Goal: Task Accomplishment & Management: Manage account settings

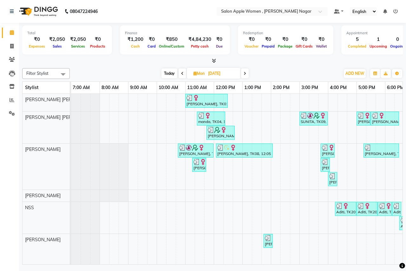
scroll to position [0, 125]
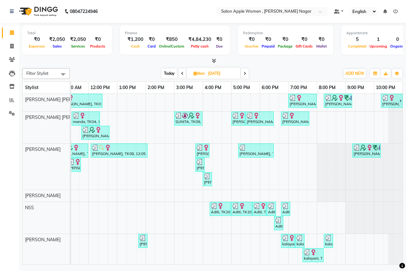
drag, startPoint x: 205, startPoint y: 147, endPoint x: 221, endPoint y: 149, distance: 16.6
click at [221, 149] on div "[PERSON_NAME], TK01, 11:00 AM-12:30 PM, Root touch up - Wella Colour Touch [MED…" at bounding box center [174, 232] width 457 height 276
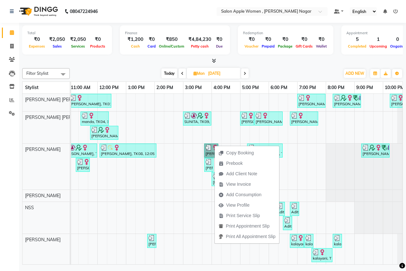
click at [306, 180] on div "[PERSON_NAME], TK01, 11:00 AM-12:30 PM, Root touch up - Wella Colour Touch [MED…" at bounding box center [183, 232] width 457 height 276
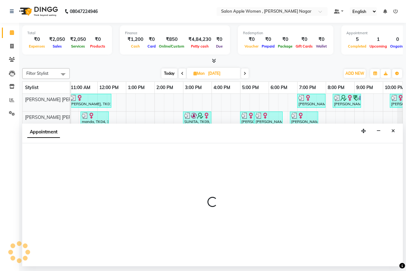
select select "3151"
select select "1140"
select select "tentative"
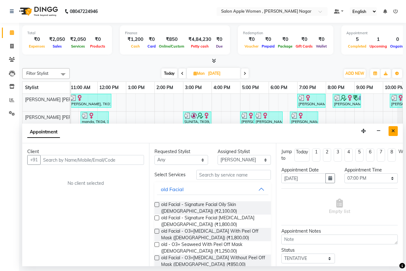
click at [393, 134] on button "Close" at bounding box center [393, 131] width 9 height 10
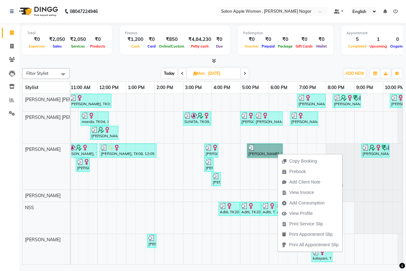
click at [259, 152] on link "[PERSON_NAME], TK13, 05:15 PM-06:30 PM, Biotop Spa - short Hair - [DEMOGRAPHIC_…" at bounding box center [265, 151] width 36 height 14
select select "3"
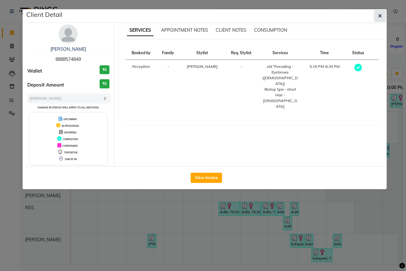
click at [377, 17] on button "button" at bounding box center [380, 16] width 12 height 12
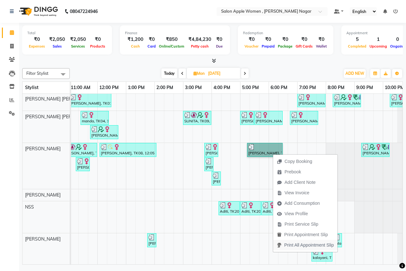
scroll to position [0, 0]
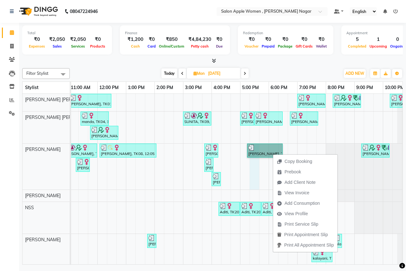
click at [251, 171] on div "[PERSON_NAME], TK01, 11:00 AM-12:30 PM, Root touch up - Wella Colour Touch [MED…" at bounding box center [183, 232] width 457 height 276
select select "3151"
select select "1035"
select select "tentative"
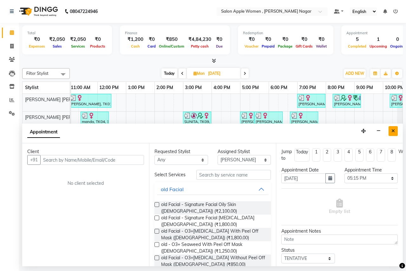
click at [393, 133] on icon "Close" at bounding box center [392, 131] width 3 height 4
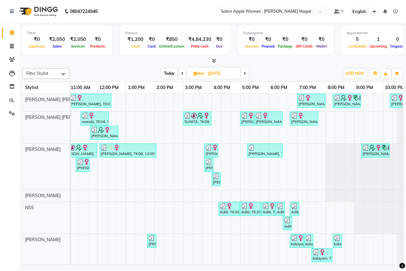
click at [168, 75] on span "Today" at bounding box center [169, 74] width 16 height 10
type input "02-09-2025"
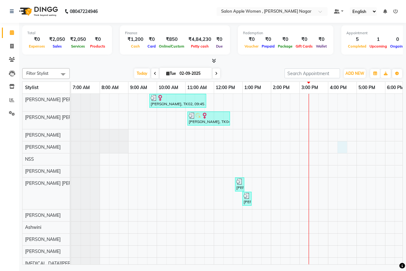
click at [344, 148] on div "[PERSON_NAME], TK02, 09:45 AM-11:45 AM, Hair Cut - [DEMOGRAPHIC_DATA] (₹500),Ha…" at bounding box center [299, 190] width 457 height 193
select select "3152"
select select "tentative"
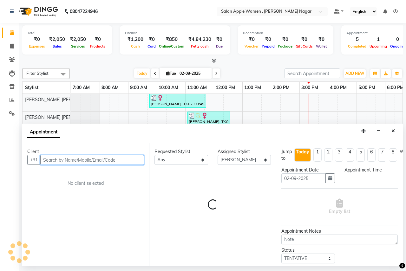
select select "975"
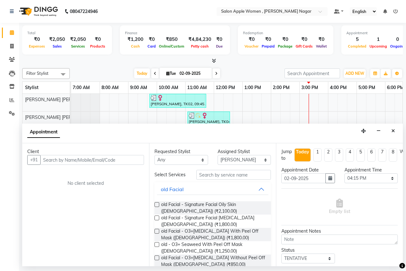
click at [399, 126] on div "Appointment" at bounding box center [212, 134] width 381 height 20
click at [391, 131] on icon "Close" at bounding box center [392, 131] width 3 height 4
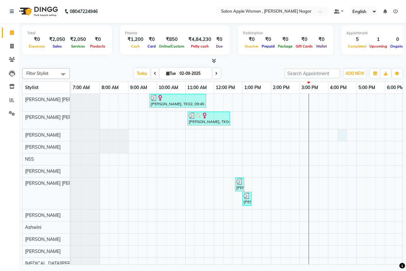
click at [341, 138] on div "[PERSON_NAME], TK02, 09:45 AM-11:45 AM, Hair Cut - [DEMOGRAPHIC_DATA] (₹500),Ha…" at bounding box center [299, 190] width 457 height 193
select select "3151"
select select "975"
select select "tentative"
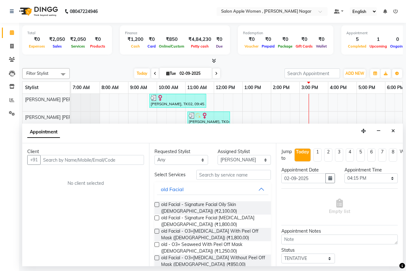
click at [95, 161] on input "text" at bounding box center [92, 160] width 104 height 10
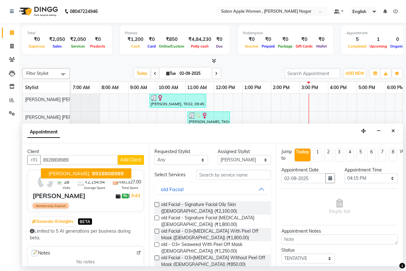
click at [94, 172] on span "8928808989" at bounding box center [108, 173] width 32 height 6
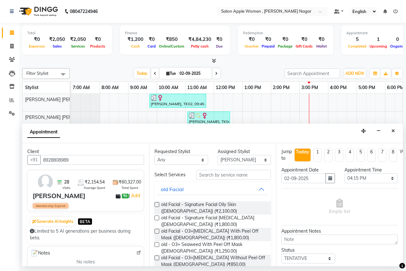
type input "8928808989"
click at [200, 175] on input "text" at bounding box center [233, 175] width 75 height 10
click at [157, 205] on label at bounding box center [156, 204] width 5 height 5
click at [157, 205] on input "checkbox" at bounding box center [156, 205] width 4 height 4
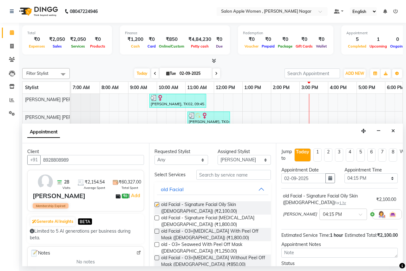
checkbox input "false"
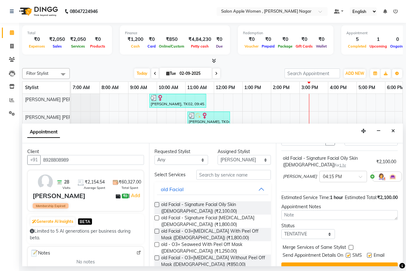
scroll to position [69, 0]
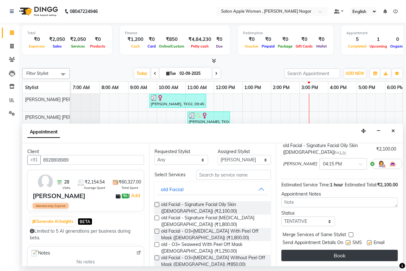
click at [329, 250] on button "Book" at bounding box center [339, 255] width 116 height 11
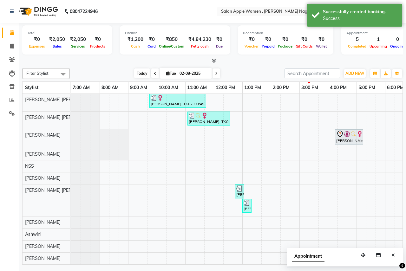
click at [136, 73] on span "Today" at bounding box center [142, 74] width 16 height 10
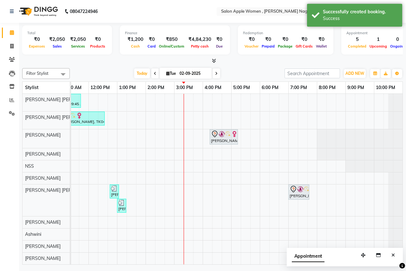
scroll to position [0, 0]
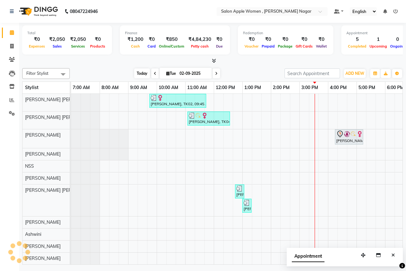
click at [139, 75] on span "Today" at bounding box center [142, 74] width 16 height 10
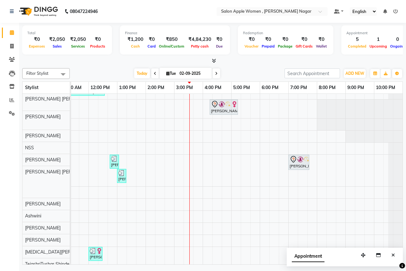
scroll to position [35, 0]
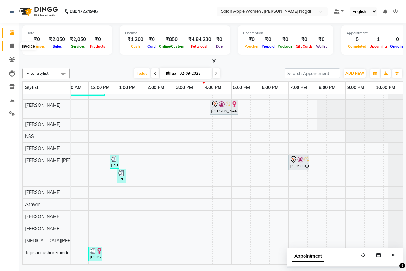
click at [13, 49] on span at bounding box center [11, 46] width 11 height 7
select select "96"
select select "service"
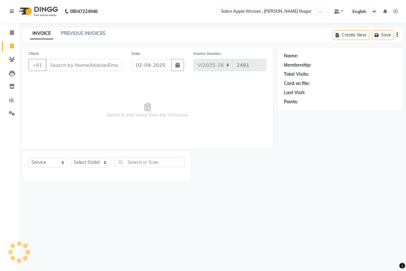
click at [59, 66] on input "Client" at bounding box center [84, 65] width 76 height 12
type input "887999359"
click at [104, 68] on span "Add Client" at bounding box center [105, 65] width 25 height 6
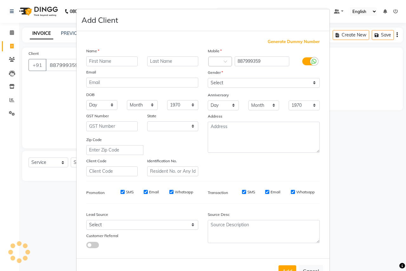
select select "22"
click at [116, 61] on input "text" at bounding box center [111, 61] width 51 height 10
type input "R"
type input "[PERSON_NAME]"
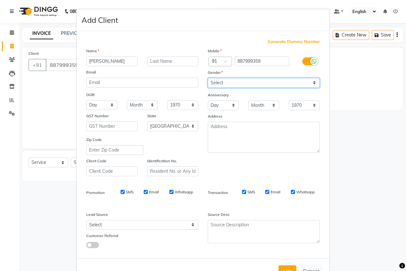
click at [303, 82] on select "Select [DEMOGRAPHIC_DATA] [DEMOGRAPHIC_DATA] Other Prefer Not To Say" at bounding box center [264, 83] width 112 height 10
select select "[DEMOGRAPHIC_DATA]"
click at [208, 78] on select "Select [DEMOGRAPHIC_DATA] [DEMOGRAPHIC_DATA] Other Prefer Not To Say" at bounding box center [264, 83] width 112 height 10
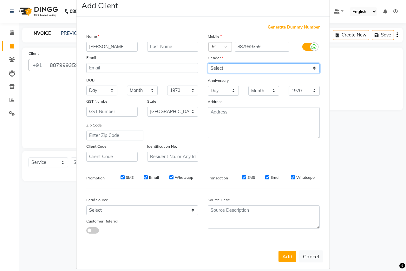
scroll to position [22, 0]
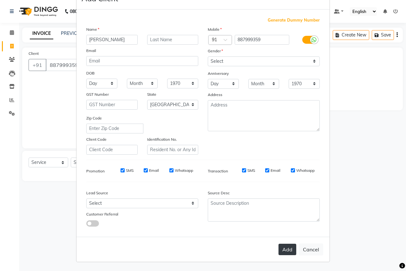
click at [290, 246] on button "Add" at bounding box center [287, 249] width 18 height 11
select select
select select "null"
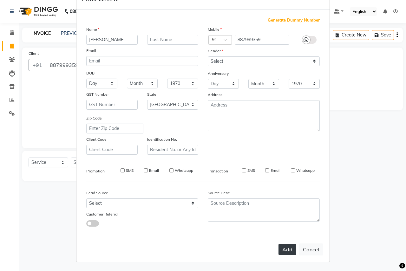
select select
checkbox input "false"
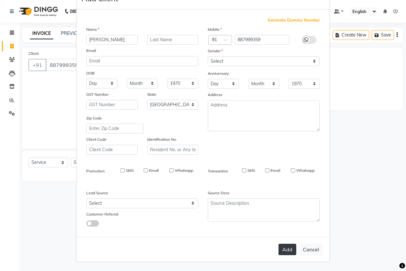
checkbox input "false"
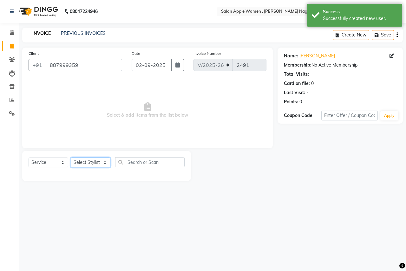
click at [102, 160] on select "Select Stylist [PERSON_NAME] [PERSON_NAME] [PERSON_NAME] [PERSON_NAME] Jyoti Ra…" at bounding box center [91, 163] width 40 height 10
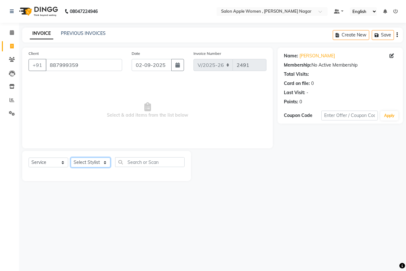
select select "21394"
click at [71, 158] on select "Select Stylist [PERSON_NAME] [PERSON_NAME] [PERSON_NAME] [PERSON_NAME] Jyoti Ra…" at bounding box center [91, 163] width 40 height 10
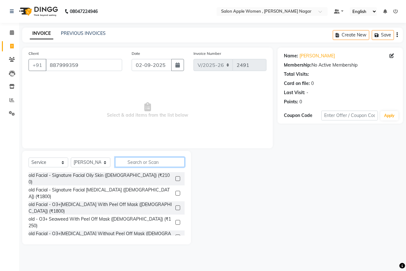
click at [156, 163] on input "text" at bounding box center [149, 162] width 69 height 10
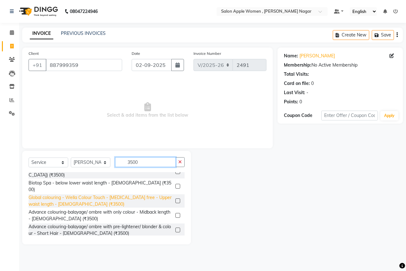
scroll to position [13, 0]
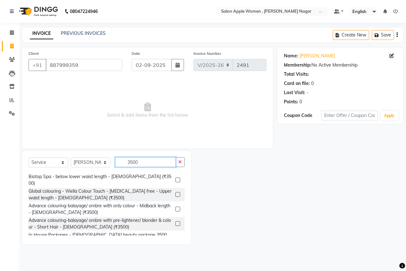
type input "3500"
click at [175, 236] on label at bounding box center [177, 238] width 5 height 5
click at [175, 237] on input "checkbox" at bounding box center [177, 239] width 4 height 4
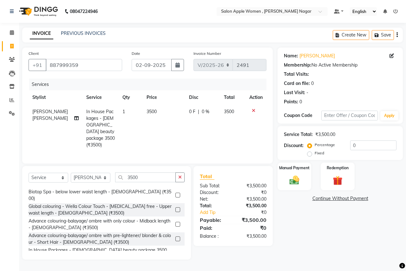
checkbox input "false"
click at [158, 176] on input "3500" at bounding box center [145, 178] width 61 height 10
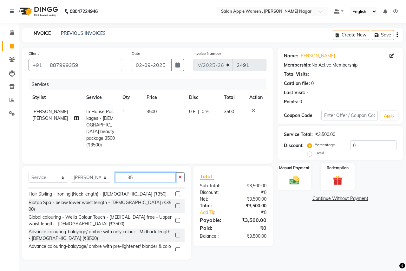
type input "3"
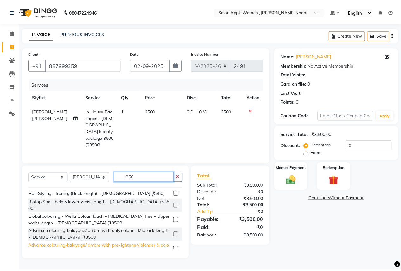
scroll to position [125, 0]
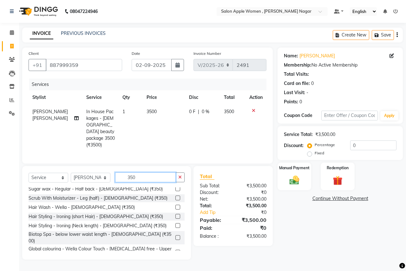
type input "350"
click at [175, 205] on label at bounding box center [177, 207] width 5 height 5
click at [175, 206] on input "checkbox" at bounding box center [177, 208] width 4 height 4
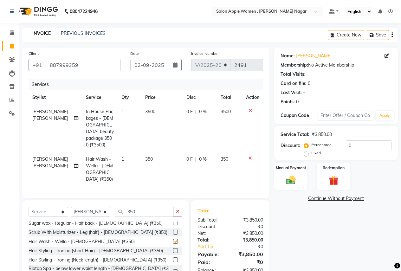
checkbox input "false"
click at [150, 207] on input "350" at bounding box center [144, 212] width 58 height 10
type input "3"
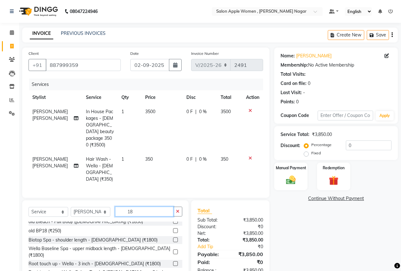
scroll to position [15, 0]
type input "1800"
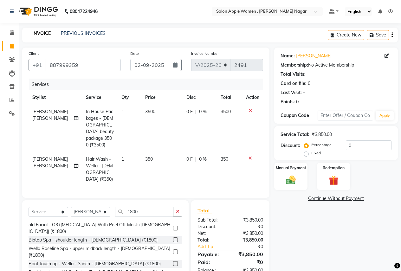
click at [173, 238] on label at bounding box center [175, 240] width 5 height 5
click at [173, 238] on input "checkbox" at bounding box center [175, 240] width 4 height 4
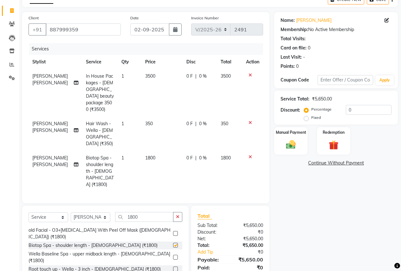
checkbox input "false"
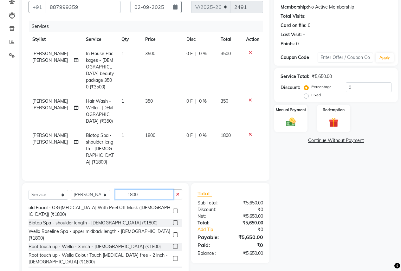
click at [162, 190] on input "1800" at bounding box center [144, 195] width 58 height 10
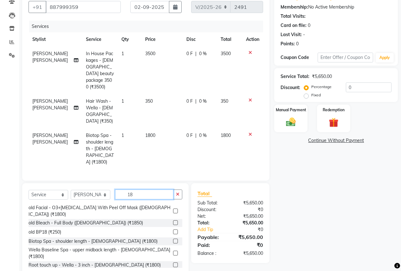
type input "1"
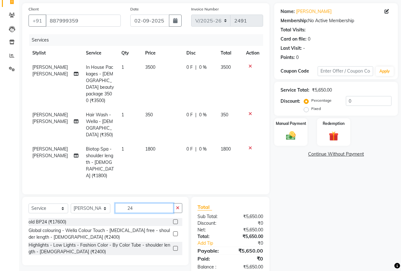
scroll to position [0, 0]
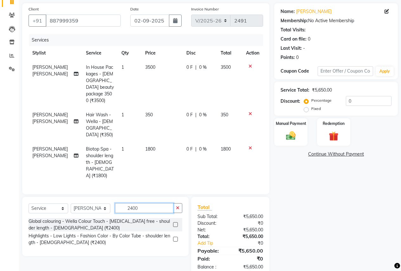
type input "2400"
click at [176, 222] on label at bounding box center [175, 224] width 5 height 5
click at [176, 223] on input "checkbox" at bounding box center [175, 225] width 4 height 4
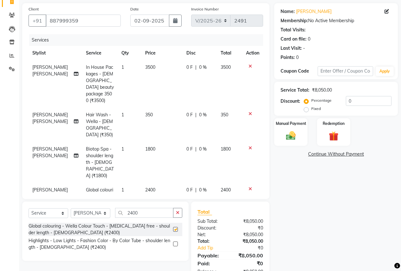
checkbox input "false"
click at [301, 142] on div "Manual Payment" at bounding box center [291, 132] width 35 height 29
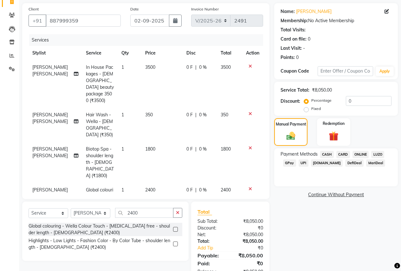
click at [48, 117] on span "[PERSON_NAME] [PERSON_NAME]" at bounding box center [50, 118] width 36 height 12
select select "21394"
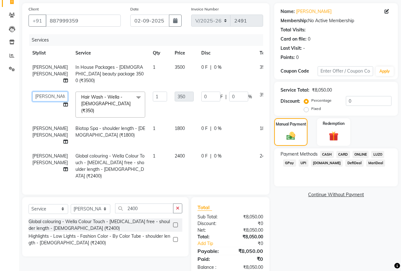
click at [43, 102] on select "[PERSON_NAME] [PERSON_NAME] [PERSON_NAME] [PERSON_NAME] Jyoti Rahul [PERSON_NAM…" at bounding box center [50, 97] width 36 height 10
select select "70309"
click at [40, 138] on span "[PERSON_NAME] [PERSON_NAME]" at bounding box center [50, 132] width 36 height 12
select select "21394"
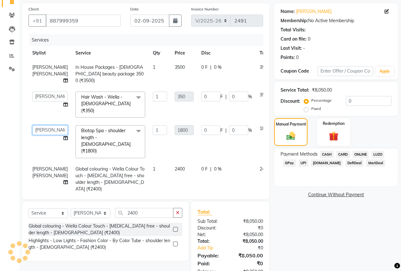
click at [41, 129] on select "[PERSON_NAME] [PERSON_NAME] [PERSON_NAME] [PERSON_NAME] Jyoti Rahul [PERSON_NAM…" at bounding box center [50, 130] width 36 height 10
click at [38, 167] on span "[PERSON_NAME] [PERSON_NAME]" at bounding box center [50, 172] width 36 height 12
select select "21394"
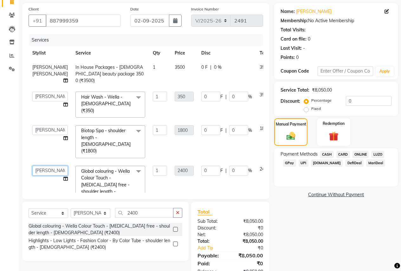
click at [39, 166] on select "[PERSON_NAME] [PERSON_NAME] [PERSON_NAME] [PERSON_NAME] Jyoti Rahul [PERSON_NAM…" at bounding box center [50, 171] width 36 height 10
select select "70309"
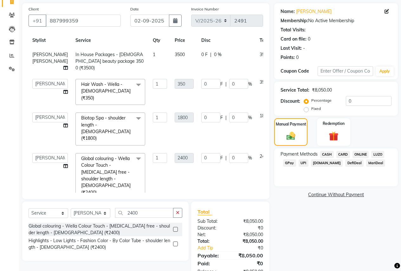
click at [345, 154] on span "CARD" at bounding box center [344, 154] width 14 height 7
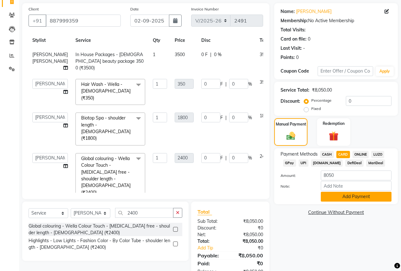
click at [344, 195] on button "Add Payment" at bounding box center [356, 197] width 71 height 10
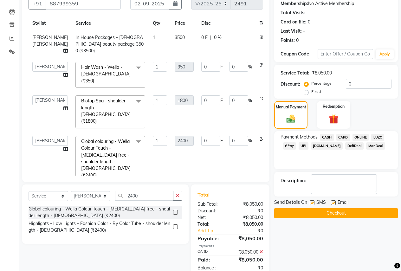
scroll to position [78, 0]
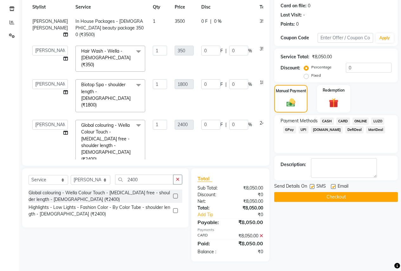
click at [331, 193] on button "Checkout" at bounding box center [336, 197] width 124 height 10
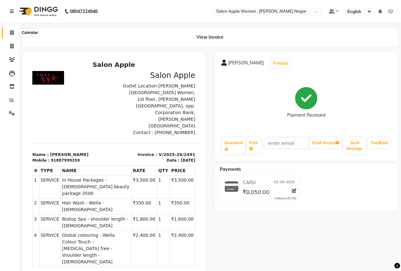
click at [10, 30] on icon at bounding box center [12, 32] width 4 height 5
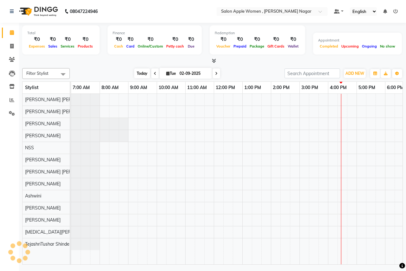
click at [138, 74] on span "Today" at bounding box center [142, 74] width 16 height 10
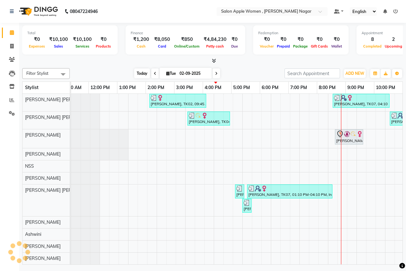
scroll to position [0, 125]
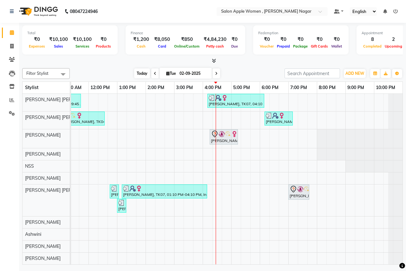
click at [138, 76] on span "Today" at bounding box center [142, 74] width 16 height 10
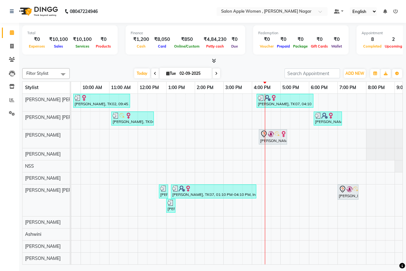
scroll to position [0, 0]
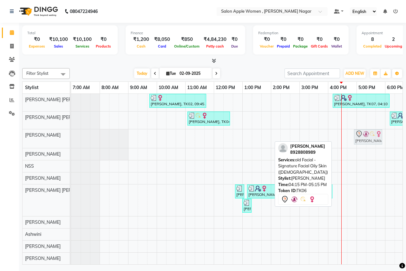
drag, startPoint x: 347, startPoint y: 133, endPoint x: 363, endPoint y: 133, distance: 15.9
click at [71, 133] on div "[PERSON_NAME], TK06, 04:15 PM-05:15 PM, old Facial - Signature Facial Oily Skin…" at bounding box center [71, 138] width 0 height 19
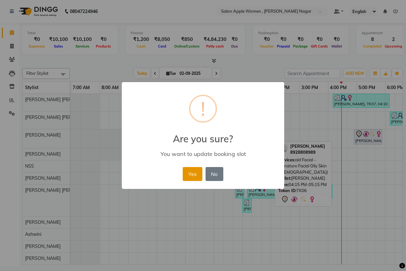
click at [195, 176] on button "Yes" at bounding box center [192, 174] width 19 height 14
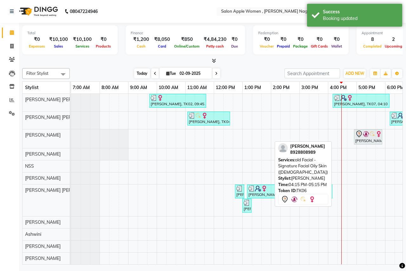
click at [141, 75] on span "Today" at bounding box center [142, 74] width 16 height 10
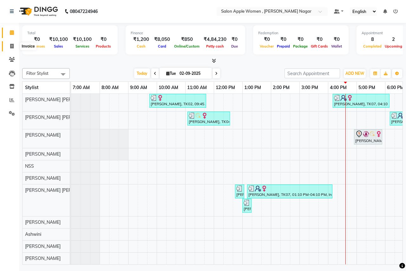
click at [10, 46] on span at bounding box center [11, 46] width 11 height 7
select select "service"
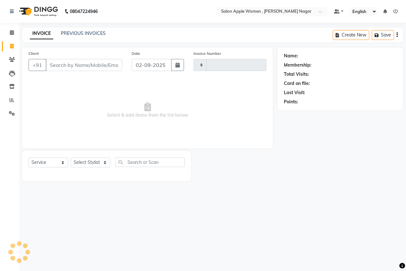
type input "2492"
select select "96"
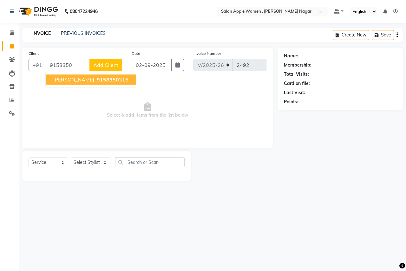
click at [97, 79] on span "9158350" at bounding box center [108, 79] width 22 height 6
type input "9158350316"
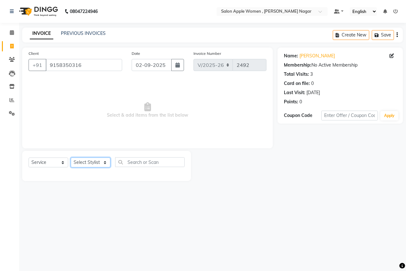
click at [102, 163] on select "Select Stylist [PERSON_NAME] [PERSON_NAME] [PERSON_NAME] [PERSON_NAME] Jyoti Ra…" at bounding box center [91, 163] width 40 height 10
select select "57562"
click at [71, 158] on select "Select Stylist [PERSON_NAME] [PERSON_NAME] [PERSON_NAME] [PERSON_NAME] Jyoti Ra…" at bounding box center [91, 163] width 40 height 10
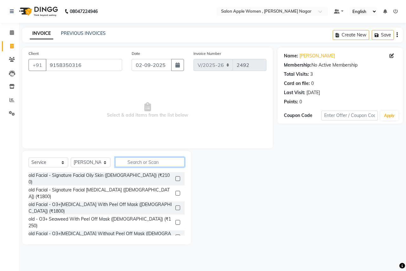
click at [144, 159] on input "text" at bounding box center [149, 162] width 69 height 10
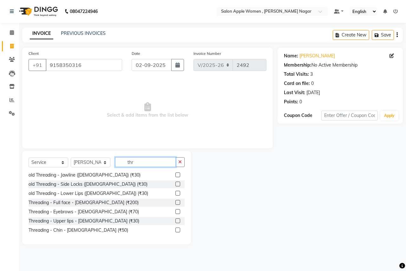
scroll to position [84, 0]
type input "thr"
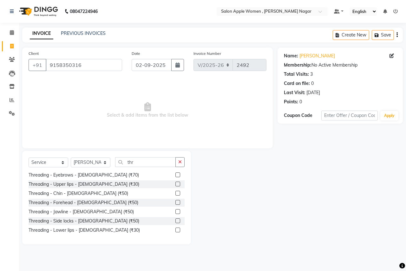
click at [175, 173] on label at bounding box center [177, 175] width 5 height 5
click at [175, 173] on input "checkbox" at bounding box center [177, 175] width 4 height 4
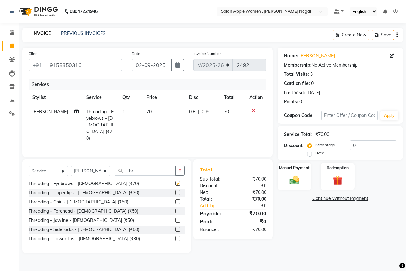
checkbox input "false"
click at [175, 190] on div at bounding box center [177, 193] width 4 height 7
click at [166, 167] on input "thr" at bounding box center [145, 171] width 61 height 10
type input "t"
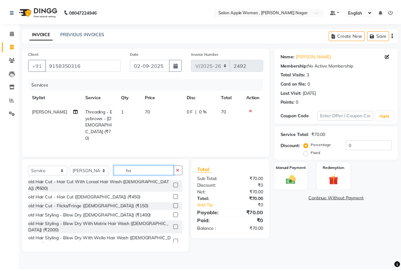
scroll to position [0, 0]
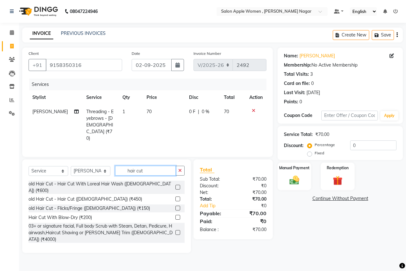
type input "hair cut"
click at [175, 246] on label at bounding box center [177, 248] width 5 height 5
click at [175, 246] on input "checkbox" at bounding box center [177, 248] width 4 height 4
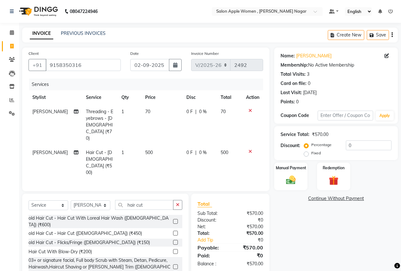
checkbox input "false"
click at [291, 178] on img at bounding box center [291, 179] width 16 height 11
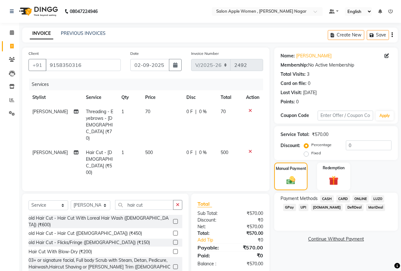
click at [328, 197] on span "CASH" at bounding box center [327, 198] width 14 height 7
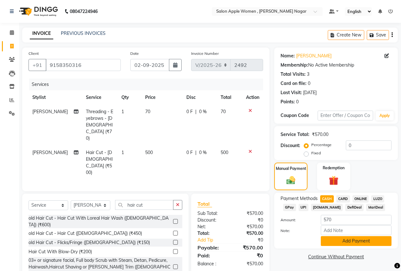
click at [346, 240] on button "Add Payment" at bounding box center [356, 241] width 71 height 10
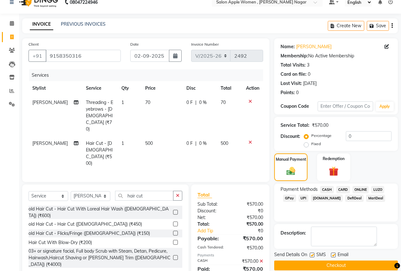
scroll to position [18, 0]
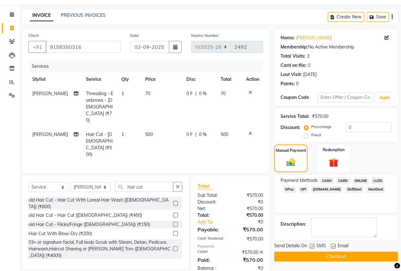
click at [348, 252] on button "Checkout" at bounding box center [336, 257] width 124 height 10
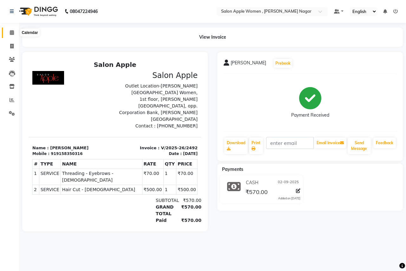
click at [12, 31] on icon at bounding box center [12, 32] width 4 height 5
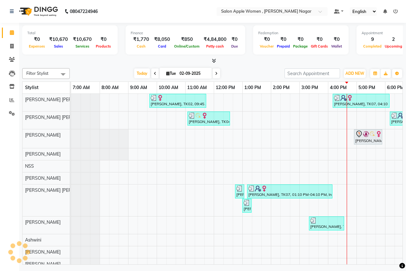
scroll to position [0, 125]
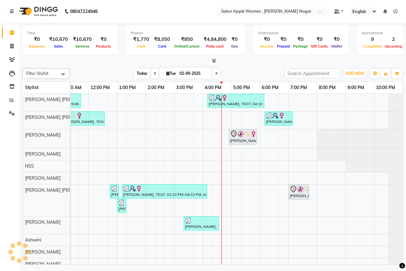
click at [136, 74] on span "Today" at bounding box center [142, 74] width 16 height 10
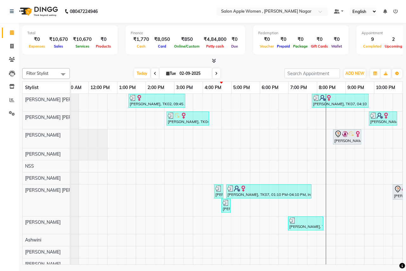
scroll to position [0, 0]
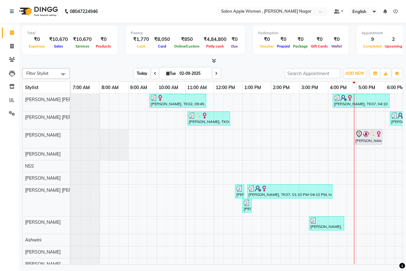
click at [135, 70] on span "Today" at bounding box center [142, 74] width 16 height 10
click at [139, 73] on span "Today" at bounding box center [142, 74] width 16 height 10
click at [144, 77] on span "Today" at bounding box center [142, 74] width 16 height 10
click at [138, 76] on span "Today" at bounding box center [142, 74] width 16 height 10
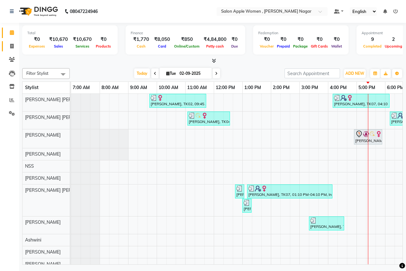
click at [13, 45] on icon at bounding box center [11, 46] width 3 height 5
select select "service"
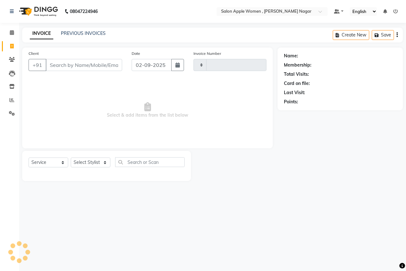
type input "2493"
select select "96"
click at [87, 69] on input "Client" at bounding box center [84, 65] width 76 height 12
click at [90, 64] on input "Client" at bounding box center [84, 65] width 76 height 12
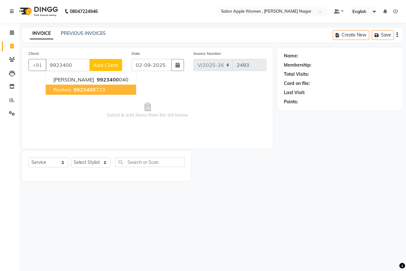
click at [99, 88] on ngb-highlight "9923400 723" at bounding box center [88, 90] width 33 height 6
type input "9923400723"
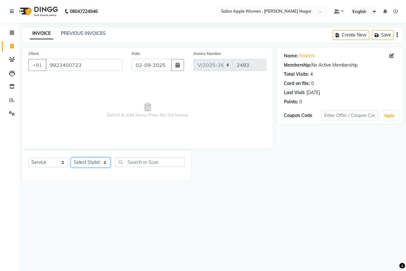
click at [101, 163] on select "Select Stylist [PERSON_NAME] [PERSON_NAME] [PERSON_NAME] [PERSON_NAME] Jyoti Ra…" at bounding box center [91, 163] width 40 height 10
select select "57564"
click at [71, 158] on select "Select Stylist [PERSON_NAME] [PERSON_NAME] [PERSON_NAME] [PERSON_NAME] Jyoti Ra…" at bounding box center [91, 163] width 40 height 10
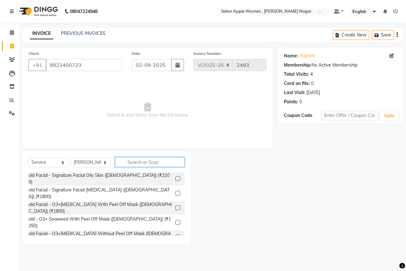
click at [129, 160] on input "text" at bounding box center [149, 162] width 69 height 10
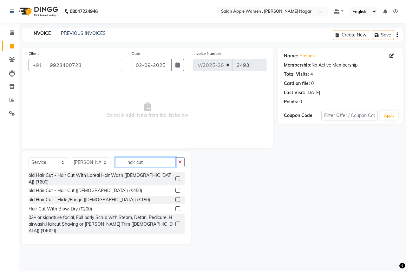
type input "hair cut"
click at [175, 237] on label at bounding box center [177, 239] width 5 height 5
click at [175, 238] on input "checkbox" at bounding box center [177, 240] width 4 height 4
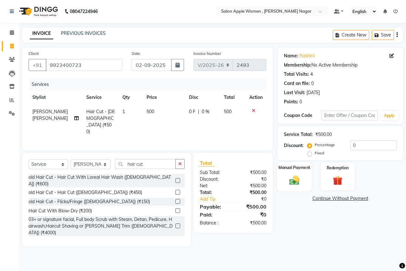
checkbox input "false"
click at [304, 178] on div "Manual Payment" at bounding box center [294, 176] width 35 height 29
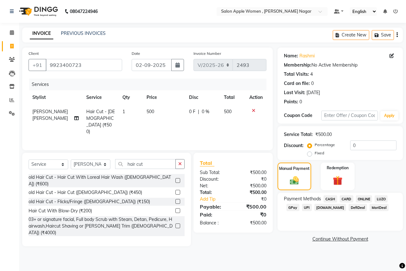
click at [364, 198] on span "ONLINE" at bounding box center [364, 198] width 16 height 7
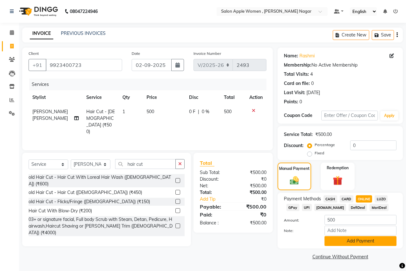
click at [340, 242] on button "Add Payment" at bounding box center [360, 241] width 72 height 10
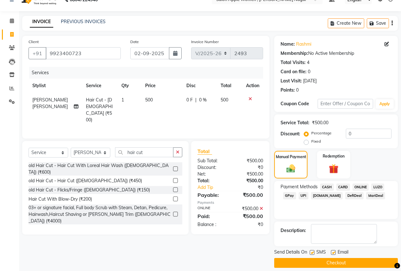
scroll to position [18, 0]
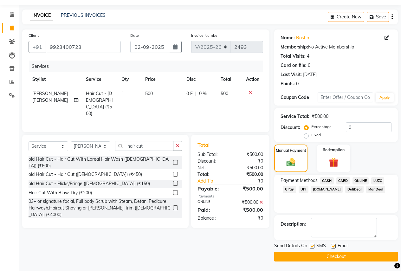
click at [324, 256] on button "Checkout" at bounding box center [336, 257] width 124 height 10
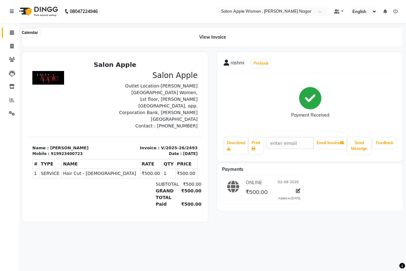
click at [14, 34] on icon at bounding box center [12, 32] width 4 height 5
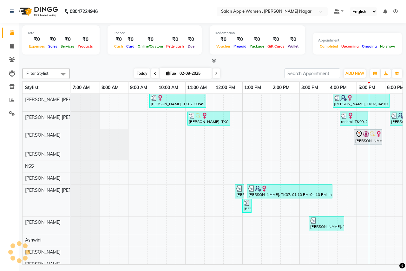
click at [145, 71] on span "Today" at bounding box center [142, 74] width 16 height 10
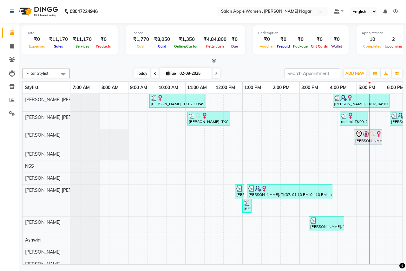
click at [142, 76] on span "Today" at bounding box center [142, 74] width 16 height 10
drag, startPoint x: 141, startPoint y: 75, endPoint x: 140, endPoint y: 79, distance: 3.9
click at [141, 75] on span "Today" at bounding box center [142, 74] width 16 height 10
click at [167, 72] on icon at bounding box center [167, 73] width 3 height 4
select select "9"
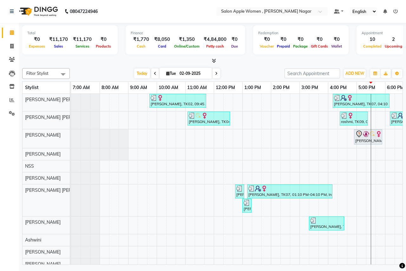
select select "2025"
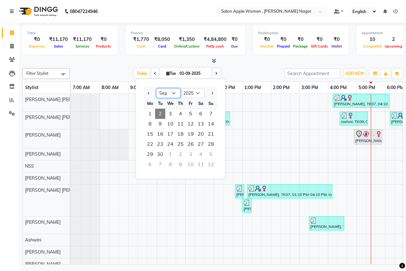
click at [169, 93] on select "Jan Feb Mar Apr May Jun [DATE] Aug Sep Oct Nov Dec" at bounding box center [168, 93] width 24 height 10
click at [156, 88] on select "Jan Feb Mar Apr May Jun [DATE] Aug Sep Oct Nov Dec" at bounding box center [168, 93] width 24 height 10
click at [175, 92] on select "Jan Feb Mar Apr May Jun [DATE] Aug Sep Oct Nov Dec" at bounding box center [168, 93] width 24 height 10
select select "1"
click at [156, 88] on select "Jan Feb Mar Apr May Jun [DATE] Aug Sep Oct Nov Dec" at bounding box center [168, 93] width 24 height 10
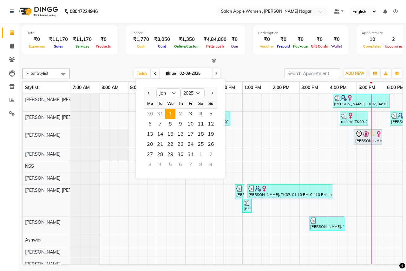
click at [174, 116] on span "1" at bounding box center [170, 114] width 10 height 10
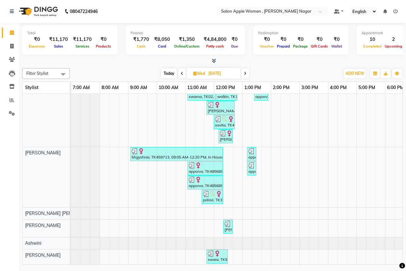
scroll to position [38, 0]
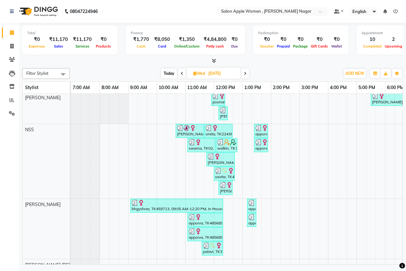
click at [246, 75] on icon at bounding box center [245, 74] width 3 height 4
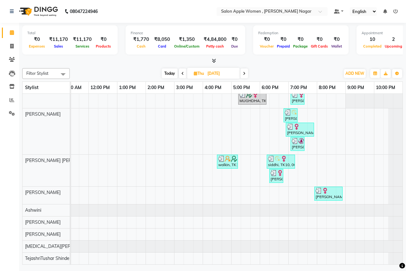
scroll to position [49, 125]
click at [244, 74] on icon at bounding box center [244, 74] width 3 height 4
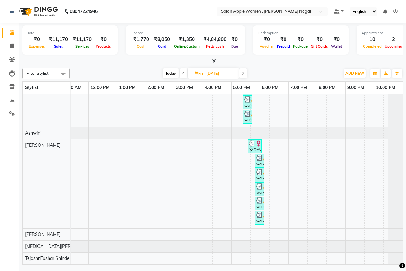
click at [245, 76] on span at bounding box center [243, 74] width 8 height 10
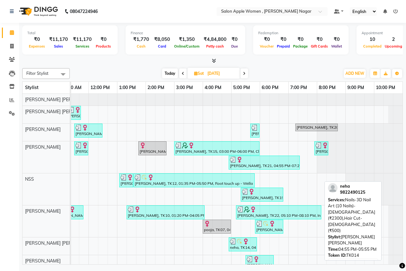
scroll to position [93, 0]
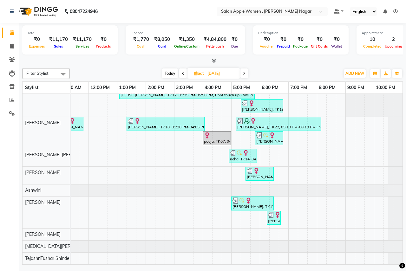
click at [246, 76] on span at bounding box center [244, 74] width 8 height 10
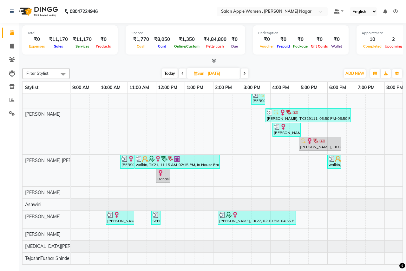
scroll to position [0, 0]
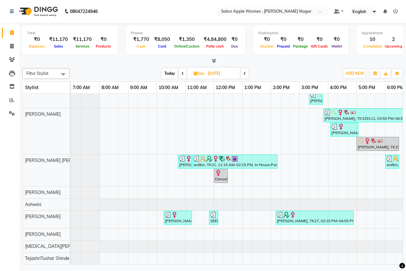
click at [246, 76] on span at bounding box center [245, 74] width 8 height 10
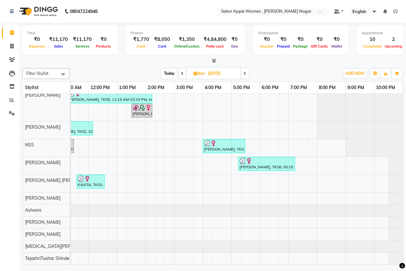
scroll to position [0, 62]
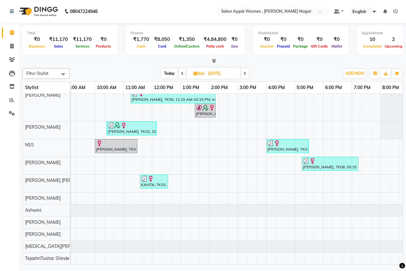
click at [241, 74] on span at bounding box center [245, 74] width 8 height 10
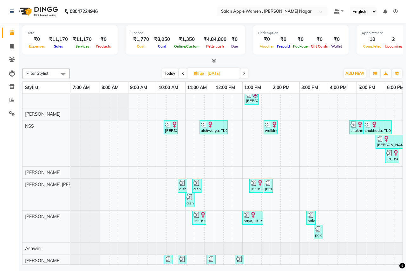
scroll to position [127, 0]
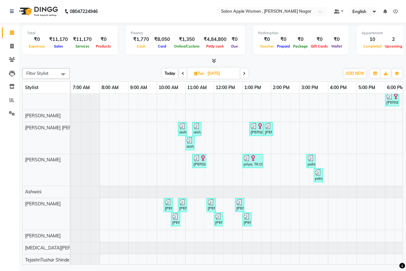
click at [244, 78] on span at bounding box center [244, 74] width 8 height 10
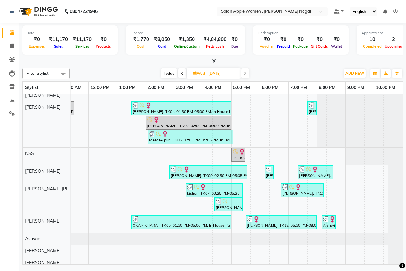
scroll to position [68, 0]
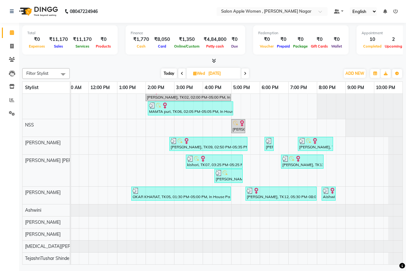
click at [246, 73] on icon at bounding box center [245, 74] width 3 height 4
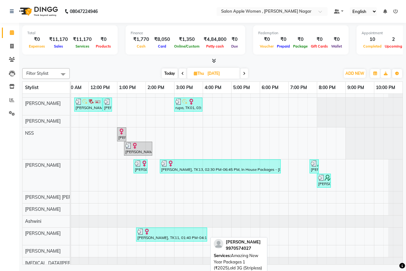
scroll to position [48, 0]
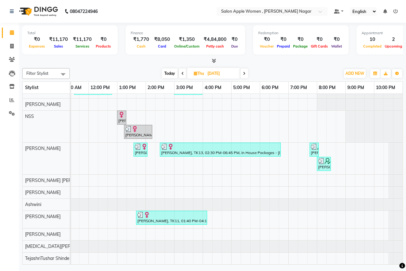
click at [246, 75] on span at bounding box center [244, 74] width 8 height 10
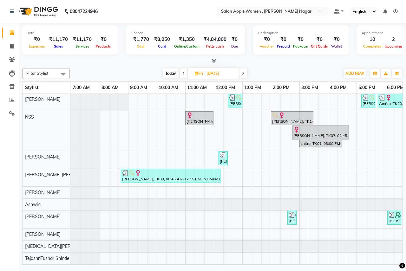
scroll to position [0, 40]
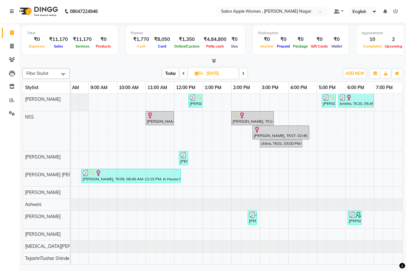
click at [242, 72] on icon at bounding box center [243, 74] width 3 height 4
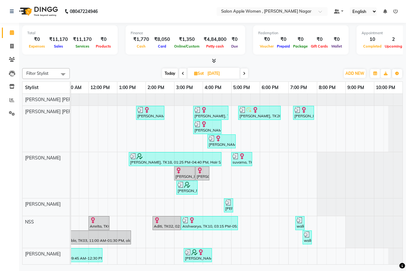
scroll to position [95, 0]
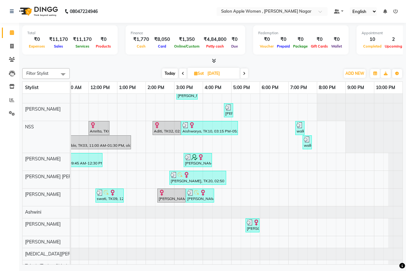
click at [244, 75] on icon at bounding box center [244, 74] width 3 height 4
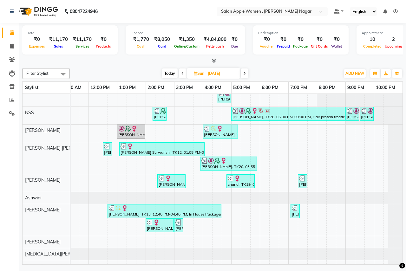
click at [246, 76] on span at bounding box center [245, 74] width 8 height 10
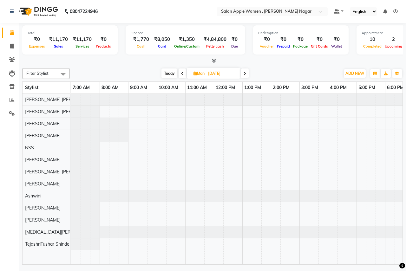
scroll to position [0, 125]
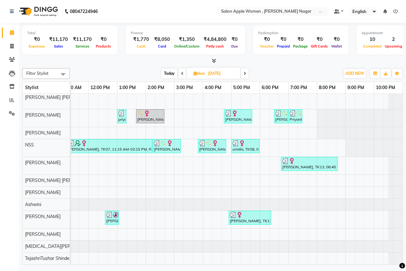
click at [245, 72] on icon at bounding box center [245, 74] width 3 height 4
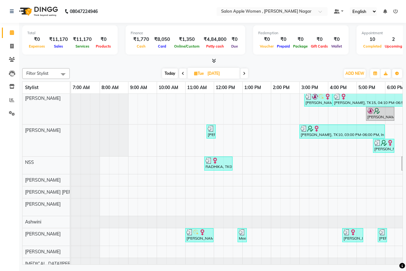
scroll to position [53, 0]
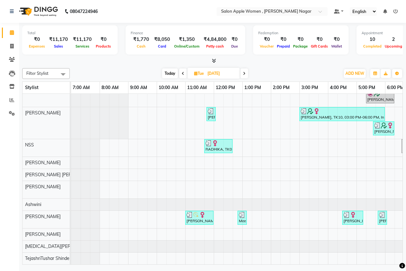
click at [246, 75] on span at bounding box center [244, 74] width 8 height 10
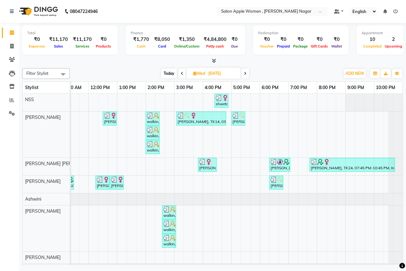
scroll to position [190, 0]
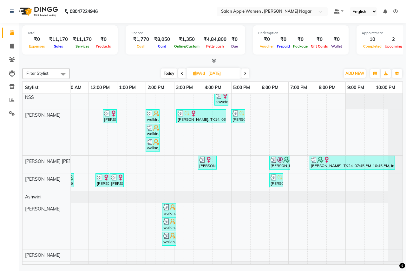
click at [243, 77] on span at bounding box center [245, 74] width 8 height 10
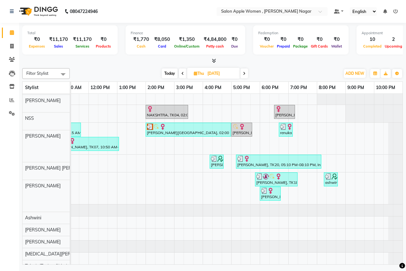
scroll to position [88, 0]
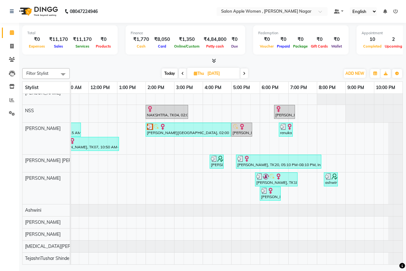
click at [241, 75] on span at bounding box center [244, 74] width 8 height 10
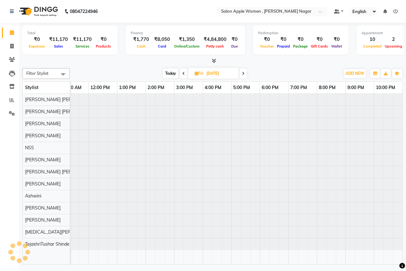
scroll to position [0, 0]
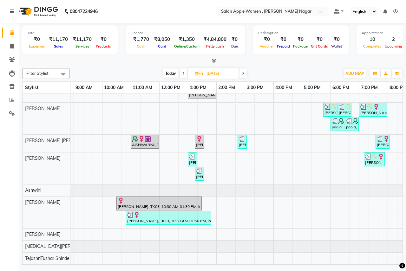
click at [242, 76] on span at bounding box center [243, 74] width 8 height 10
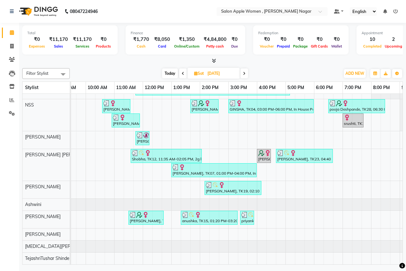
scroll to position [0, 68]
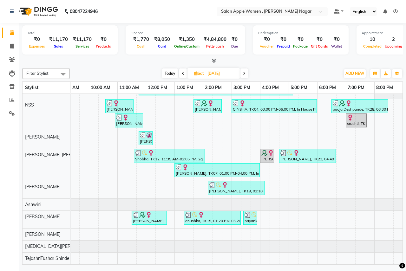
click at [245, 74] on icon at bounding box center [244, 74] width 3 height 4
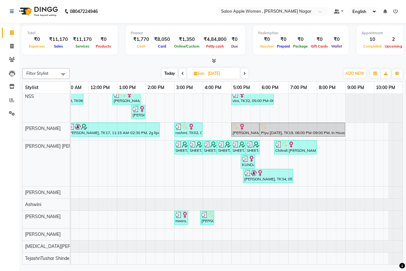
scroll to position [116, 0]
click at [243, 75] on span at bounding box center [245, 74] width 8 height 10
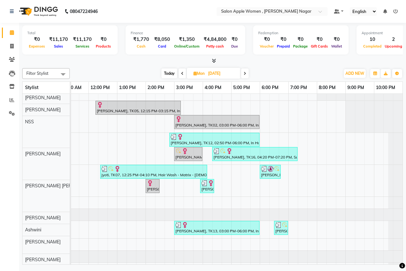
scroll to position [62, 0]
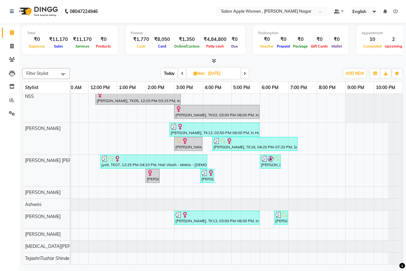
click at [246, 75] on span at bounding box center [245, 74] width 8 height 10
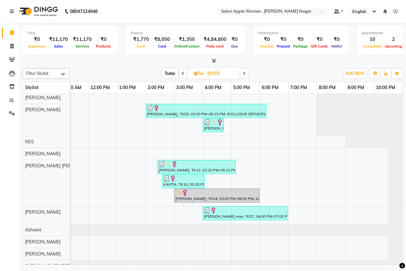
scroll to position [56, 0]
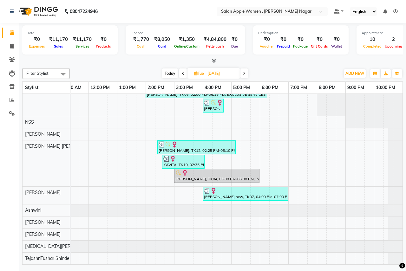
click at [245, 73] on icon at bounding box center [244, 74] width 3 height 4
type input "[DATE]"
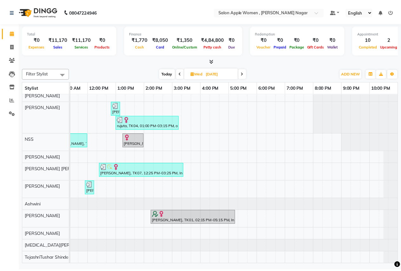
scroll to position [33, 0]
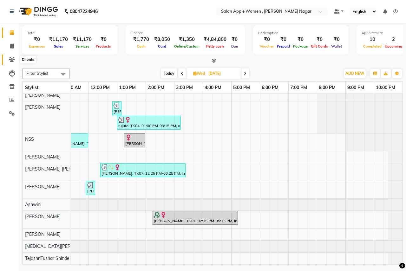
drag, startPoint x: 9, startPoint y: 59, endPoint x: 28, endPoint y: 58, distance: 18.7
click at [9, 59] on icon at bounding box center [12, 59] width 6 height 5
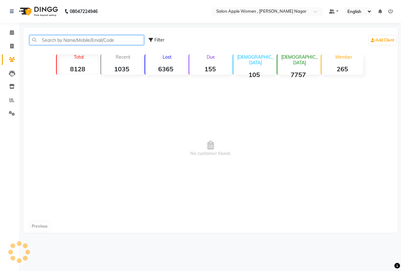
click at [87, 39] on input "text" at bounding box center [86, 40] width 115 height 10
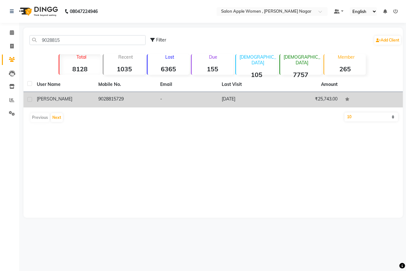
click at [122, 104] on td "9028815729" at bounding box center [126, 100] width 62 height 16
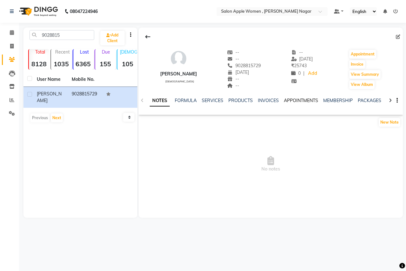
click at [295, 100] on link "APPOINTMENTS" at bounding box center [301, 101] width 34 height 6
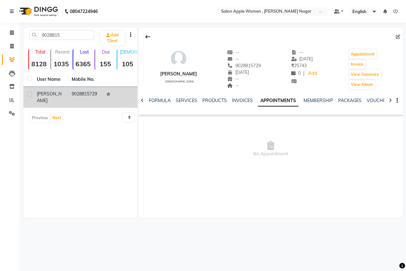
click at [102, 96] on td at bounding box center [119, 97] width 35 height 21
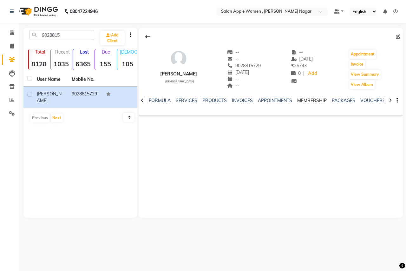
click at [303, 102] on link "MEMBERSHIP" at bounding box center [311, 101] width 29 height 6
click at [305, 98] on link "MEMBERSHIP" at bounding box center [309, 100] width 35 height 11
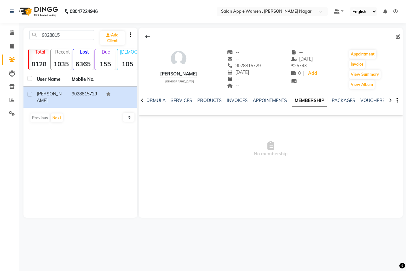
click at [305, 98] on link "MEMBERSHIP" at bounding box center [309, 100] width 35 height 11
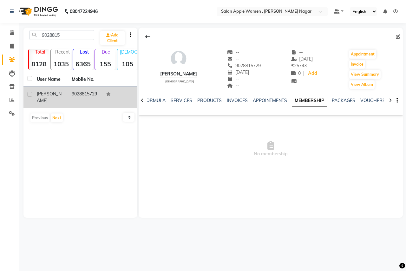
click at [65, 92] on td "[PERSON_NAME]" at bounding box center [50, 97] width 35 height 21
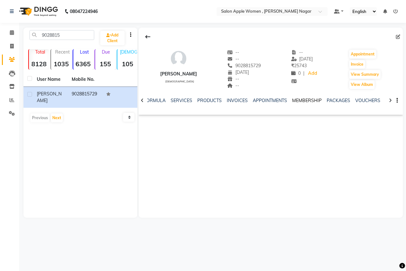
click at [296, 100] on link "MEMBERSHIP" at bounding box center [306, 101] width 29 height 6
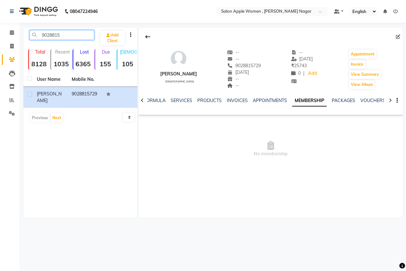
click at [69, 36] on input "9028815" at bounding box center [61, 35] width 65 height 10
type input "9"
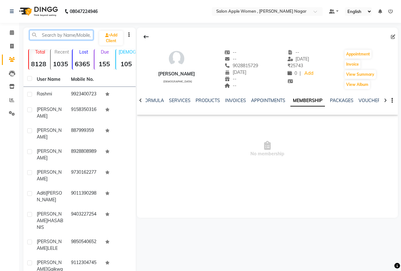
type input "2"
